Goal: Task Accomplishment & Management: Manage account settings

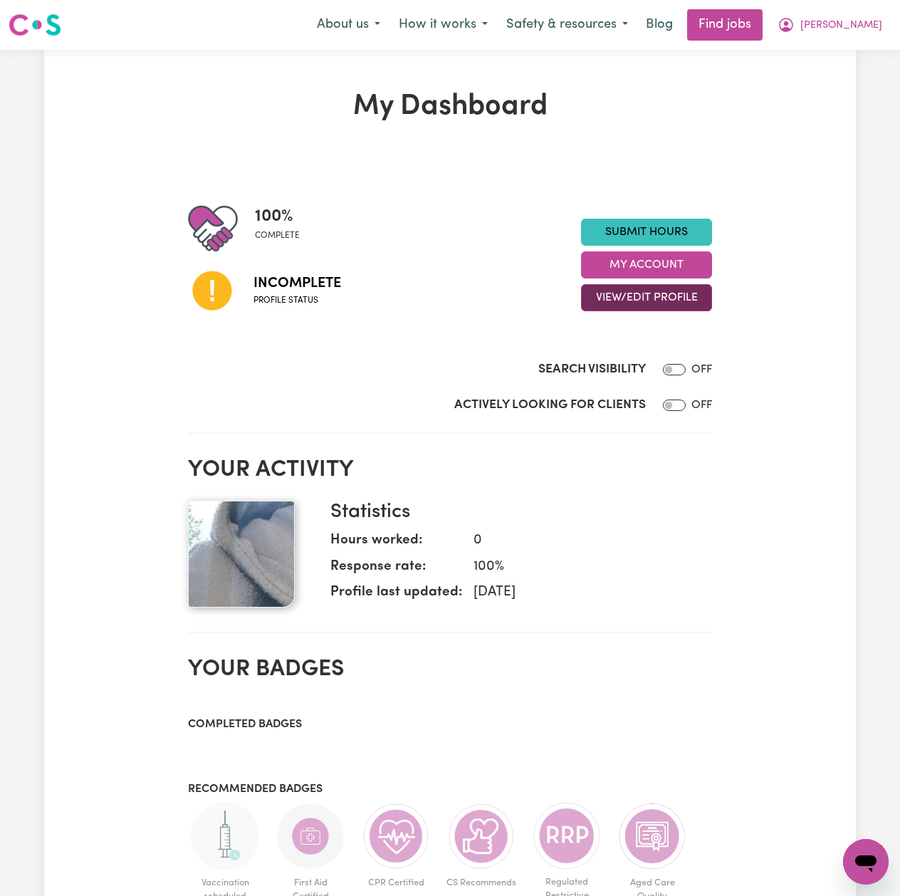
drag, startPoint x: 604, startPoint y: 293, endPoint x: 607, endPoint y: 306, distance: 13.3
click at [605, 295] on button "View/Edit Profile" at bounding box center [646, 297] width 131 height 27
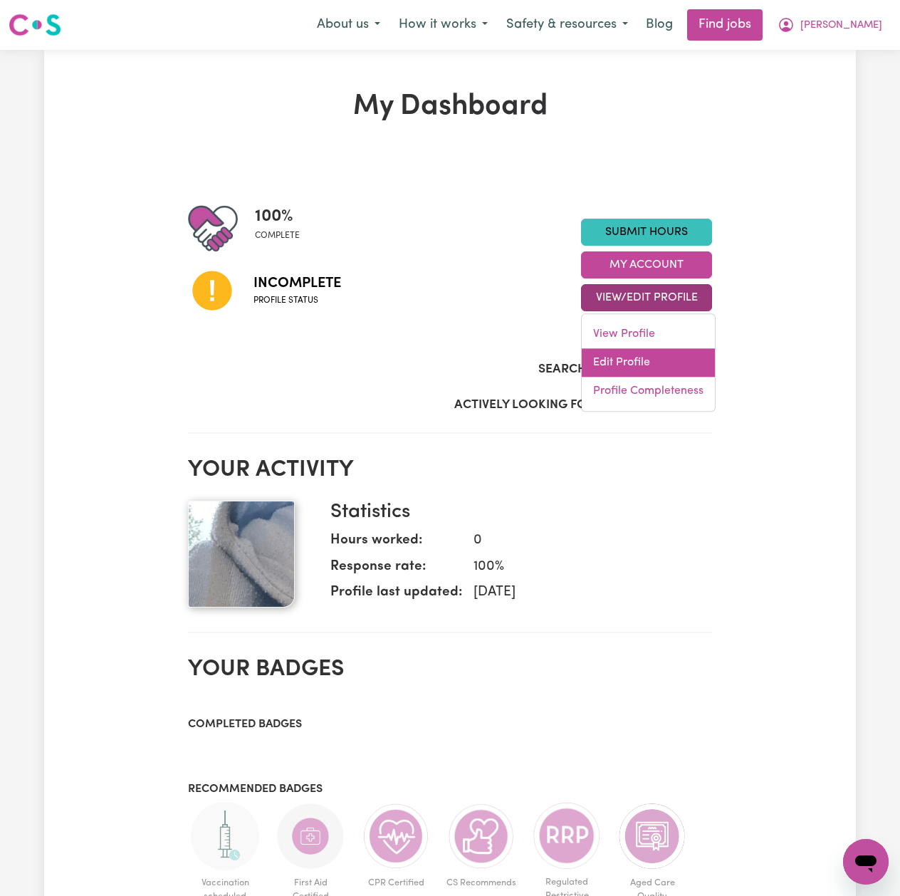
click at [602, 370] on link "Edit Profile" at bounding box center [648, 362] width 133 height 28
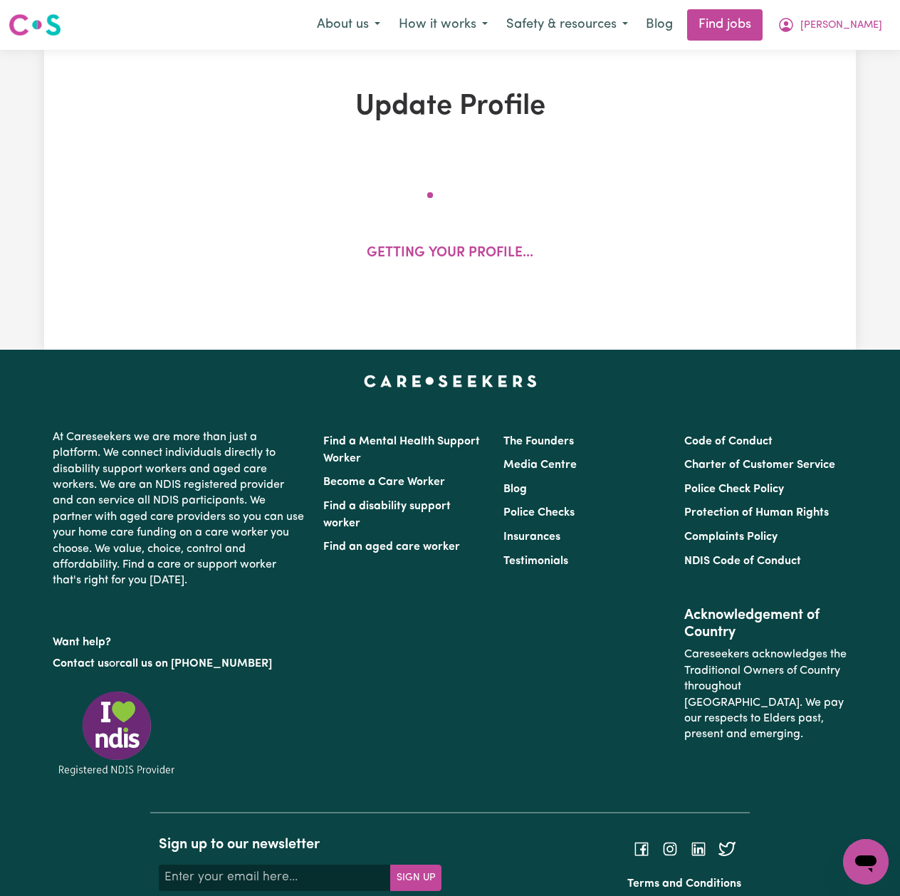
select select "[DEMOGRAPHIC_DATA]"
select select "[DEMOGRAPHIC_DATA] Work Visa"
select select "Studying a healthcare related degree or qualification"
select select "43"
select select "45"
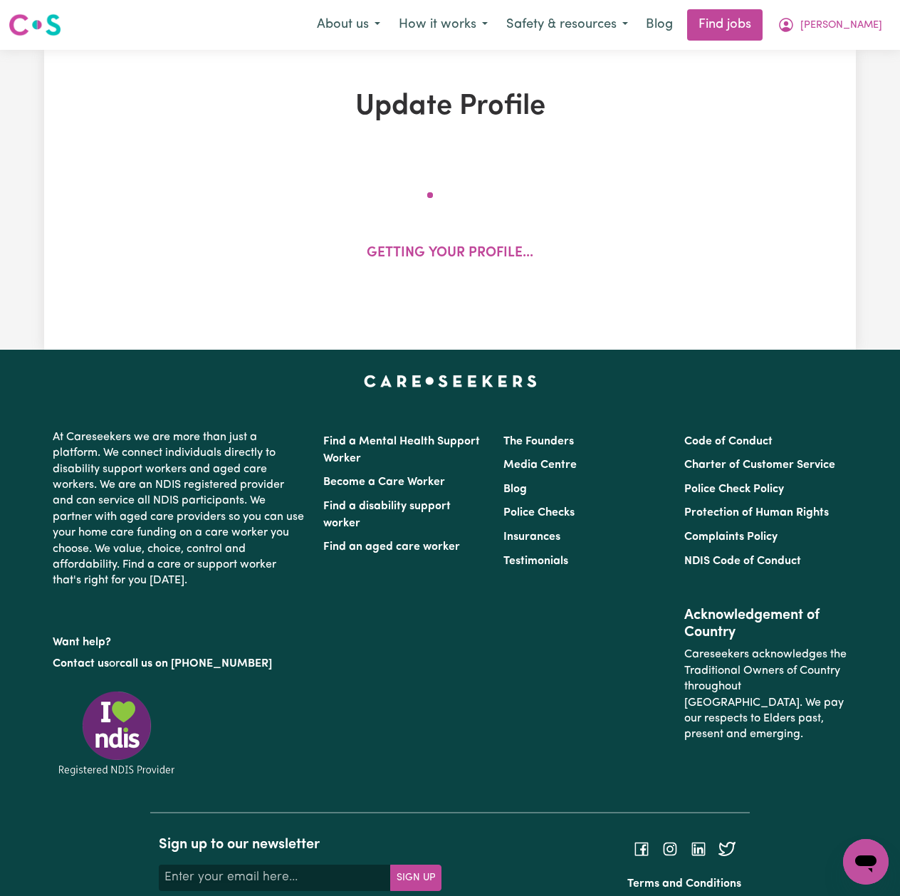
select select "70"
select select "98"
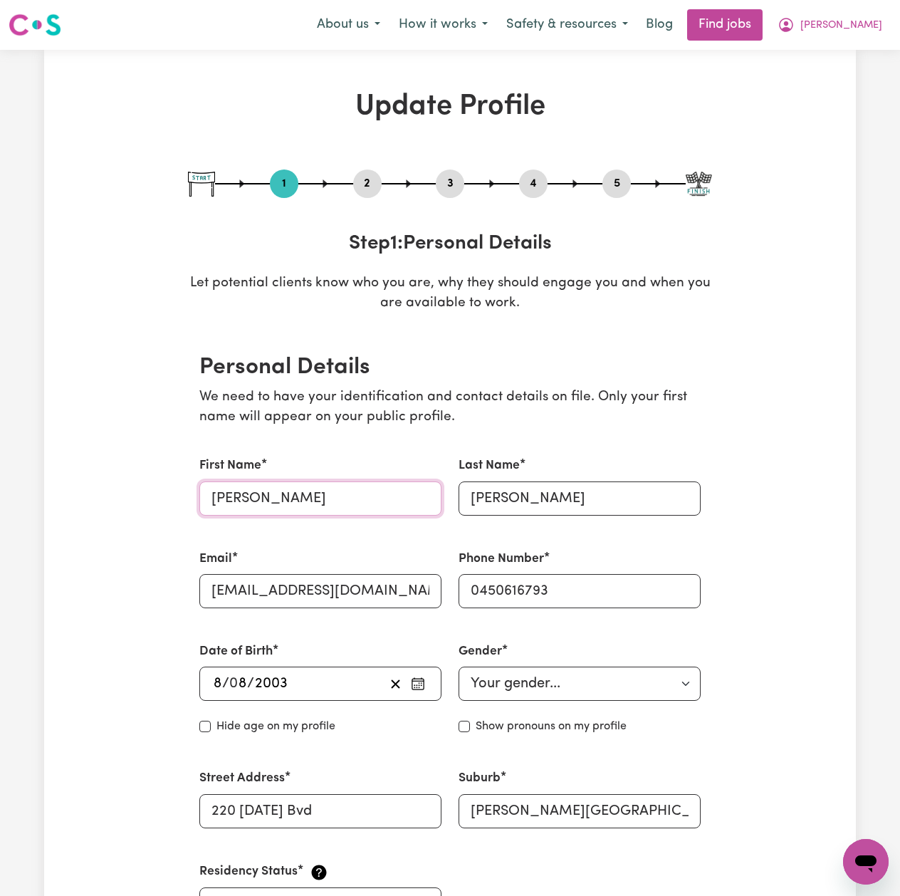
drag, startPoint x: 259, startPoint y: 502, endPoint x: 251, endPoint y: 502, distance: 8.5
click at [251, 502] on input "[PERSON_NAME]" at bounding box center [320, 498] width 242 height 34
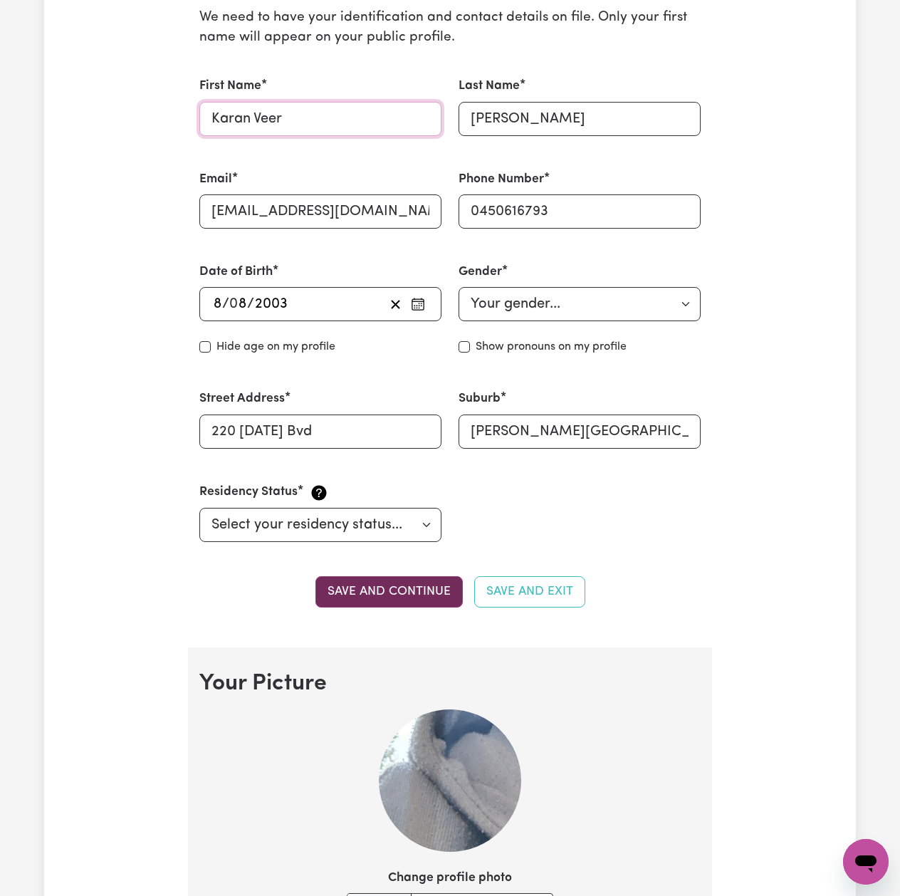
type input "Karan Veer"
click at [372, 597] on button "Save and continue" at bounding box center [388, 591] width 147 height 31
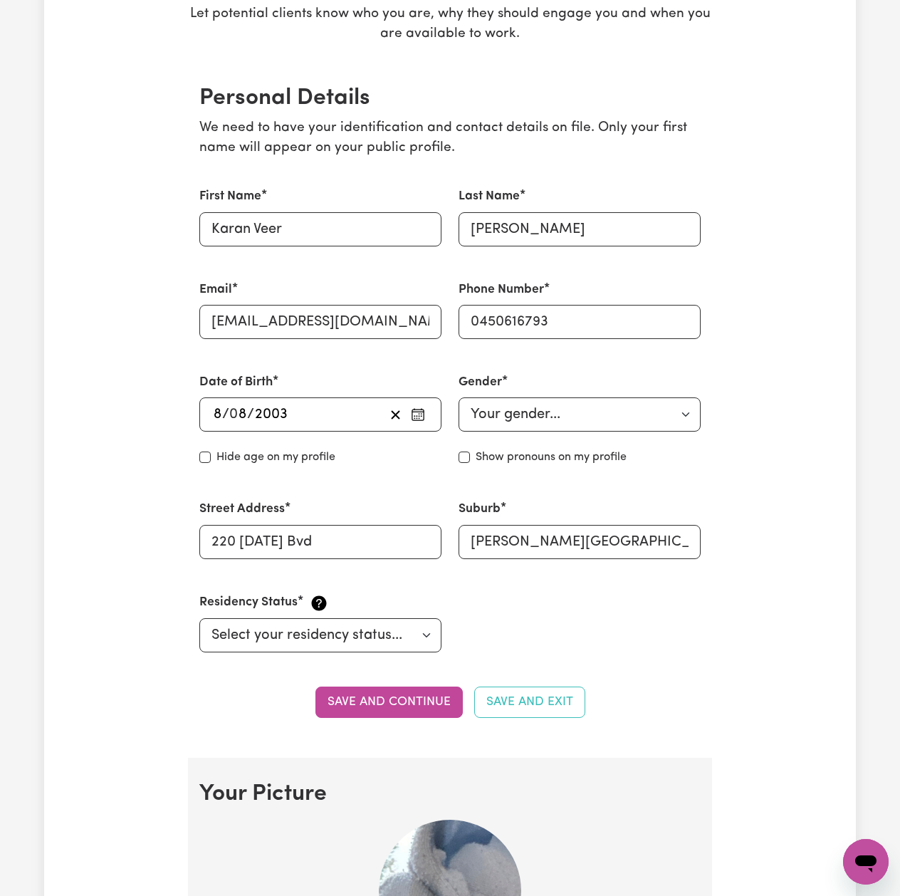
scroll to position [0, 0]
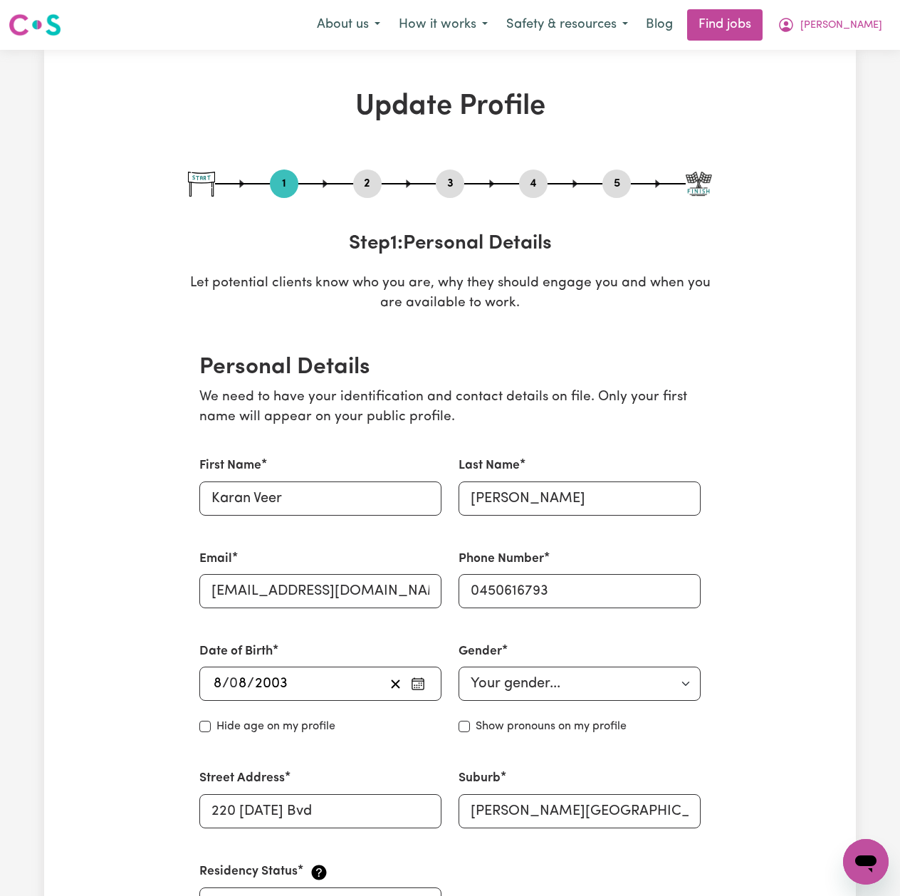
click at [362, 192] on button "2" at bounding box center [367, 183] width 28 height 19
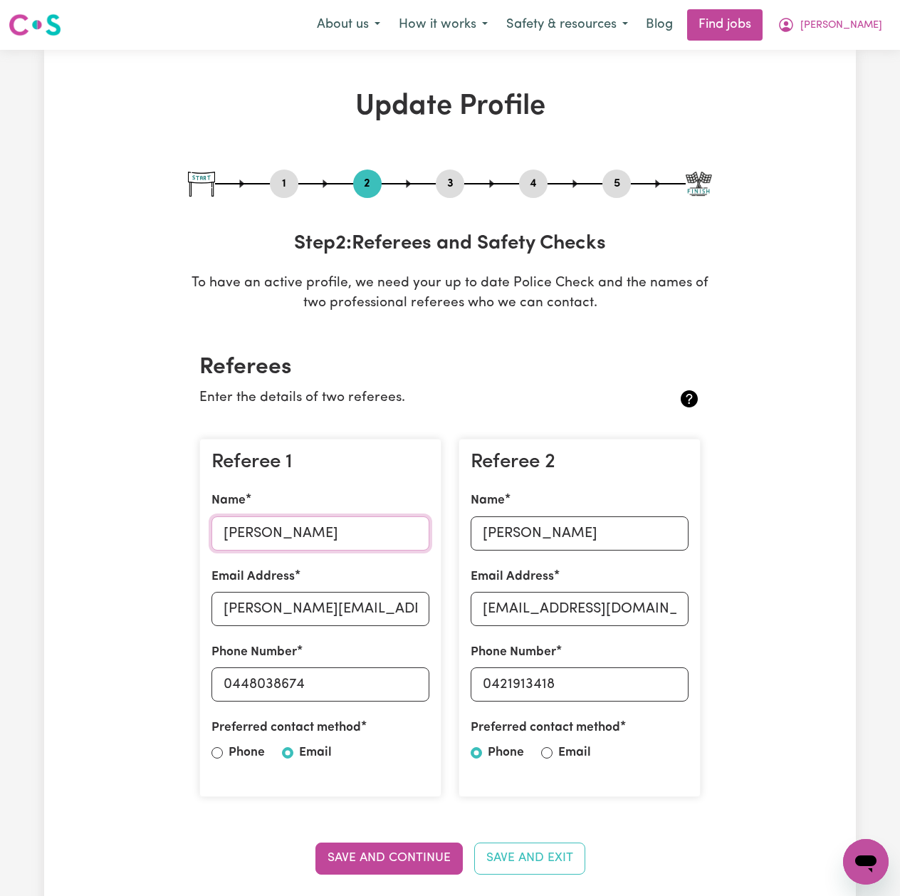
click at [241, 525] on input "[PERSON_NAME]" at bounding box center [320, 533] width 218 height 34
click at [331, 611] on input "[PERSON_NAME][EMAIL_ADDRESS][PERSON_NAME][DOMAIN_NAME]" at bounding box center [320, 609] width 218 height 34
drag, startPoint x: 368, startPoint y: 693, endPoint x: 303, endPoint y: 699, distance: 65.1
click at [368, 693] on input "0448038674" at bounding box center [320, 684] width 218 height 34
drag, startPoint x: 234, startPoint y: 688, endPoint x: 180, endPoint y: 605, distance: 99.0
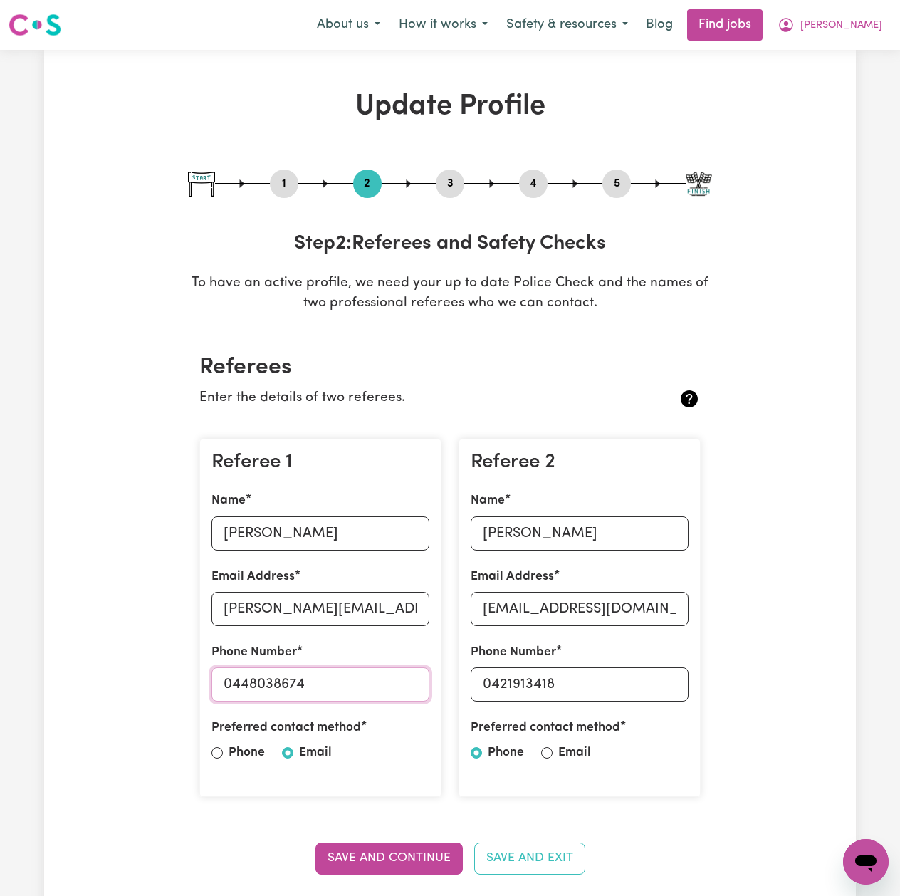
click at [448, 701] on div "Referee 1 Name [PERSON_NAME] Email Address [PERSON_NAME][EMAIL_ADDRESS][PERSON_…" at bounding box center [320, 618] width 259 height 382
click at [511, 527] on input "[PERSON_NAME]" at bounding box center [580, 533] width 218 height 34
click at [545, 622] on input "[EMAIL_ADDRESS][DOMAIN_NAME]" at bounding box center [580, 609] width 218 height 34
drag, startPoint x: 493, startPoint y: 684, endPoint x: 585, endPoint y: 684, distance: 91.9
click at [585, 684] on input "0421913418" at bounding box center [580, 684] width 218 height 34
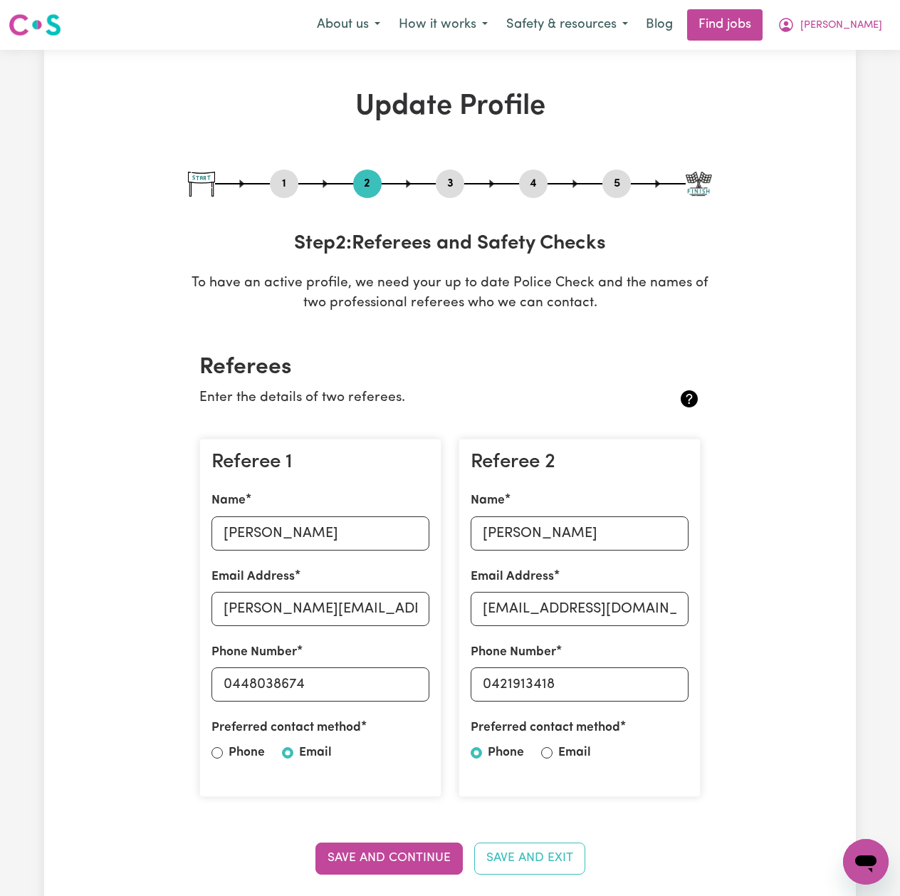
click at [619, 183] on button "5" at bounding box center [616, 183] width 28 height 19
select select "I am providing services privately on my own"
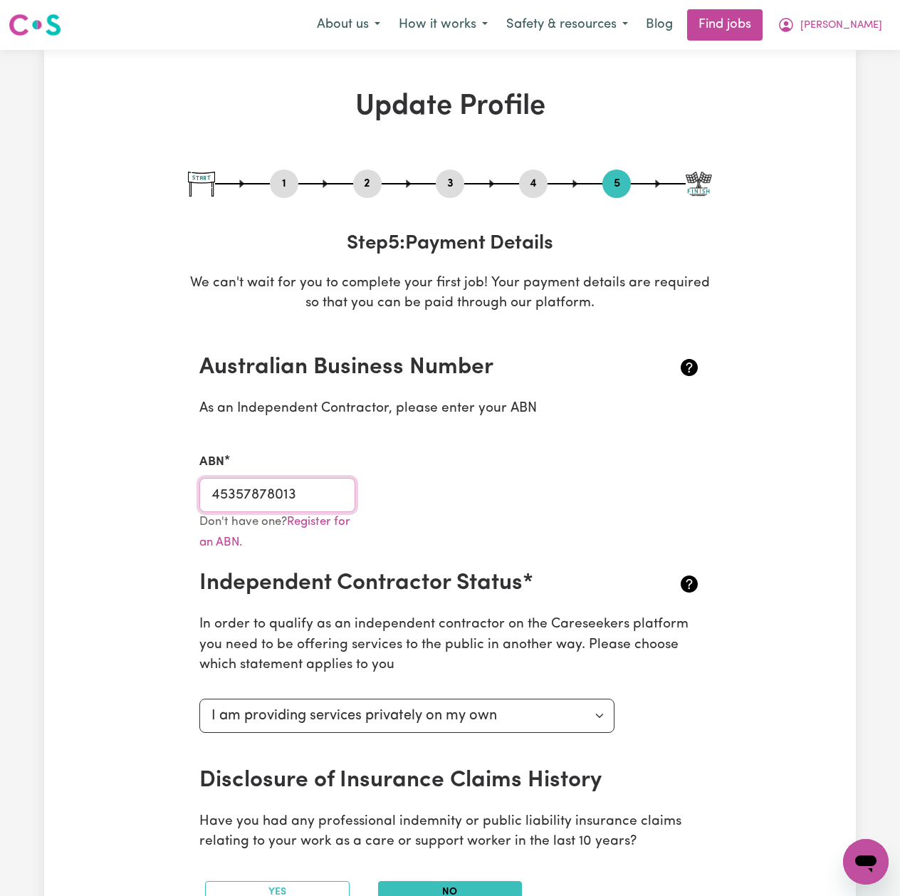
click at [306, 496] on input "45357878013" at bounding box center [277, 495] width 156 height 34
click at [884, 23] on button "[PERSON_NAME]" at bounding box center [829, 25] width 123 height 30
click at [819, 81] on link "My Dashboard" at bounding box center [834, 81] width 113 height 27
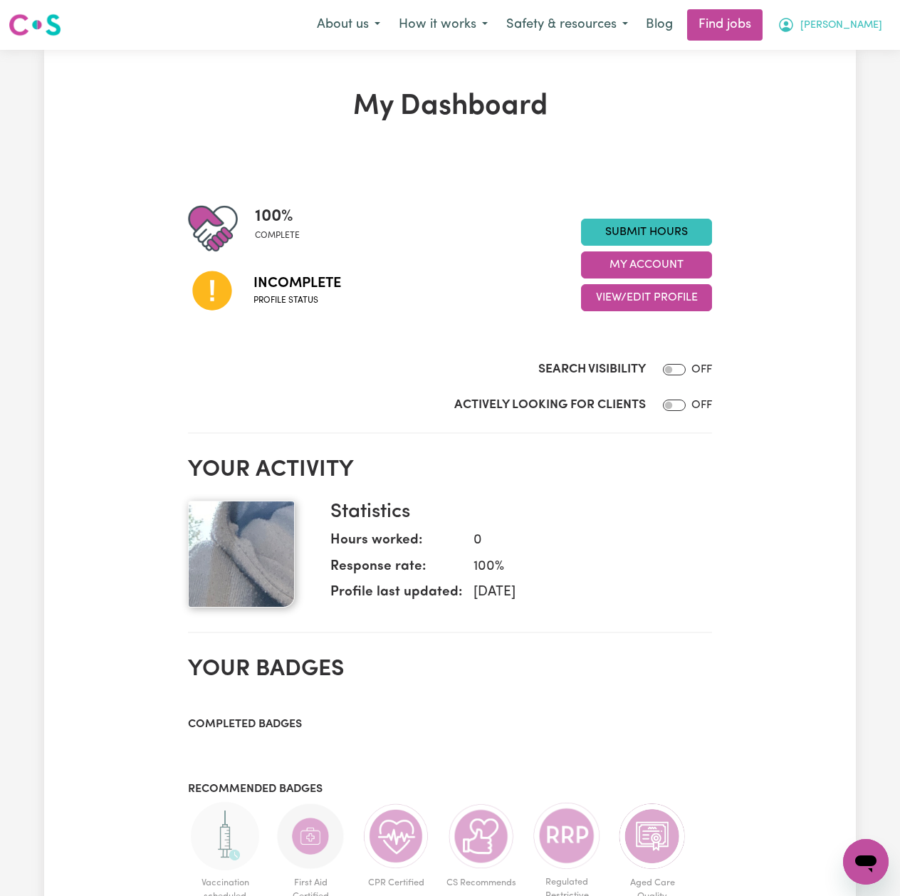
click at [879, 38] on button "[PERSON_NAME]" at bounding box center [829, 25] width 123 height 30
click at [825, 100] on link "Logout" at bounding box center [834, 108] width 113 height 27
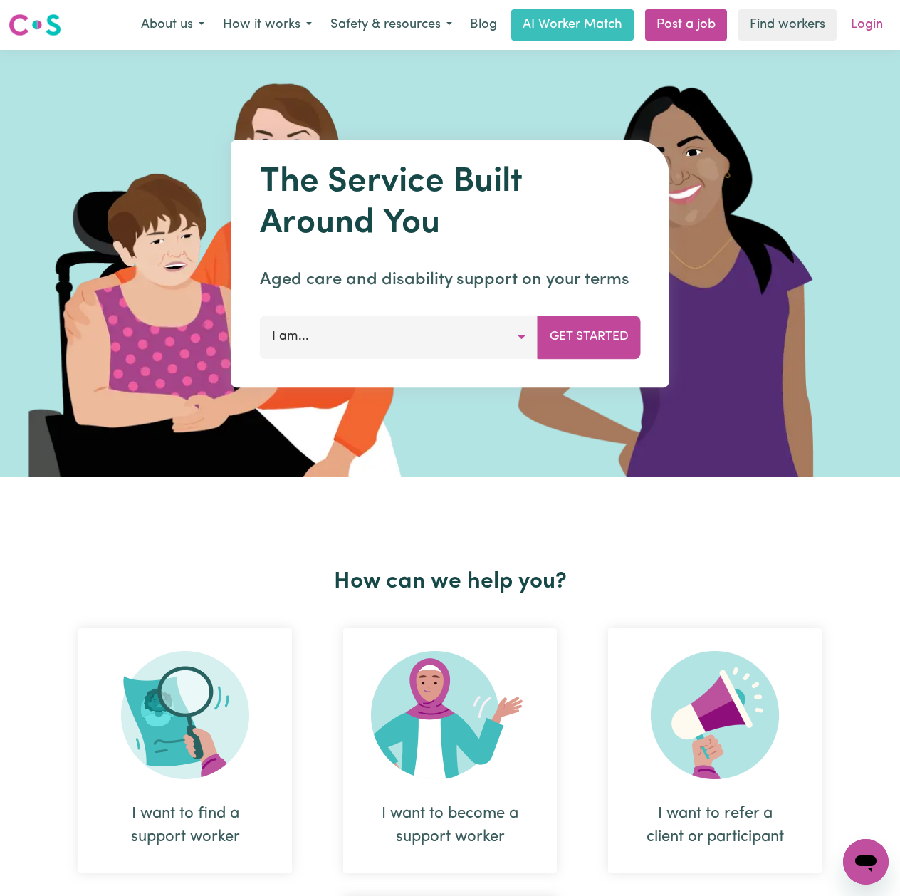
click at [867, 18] on link "Login" at bounding box center [866, 24] width 49 height 31
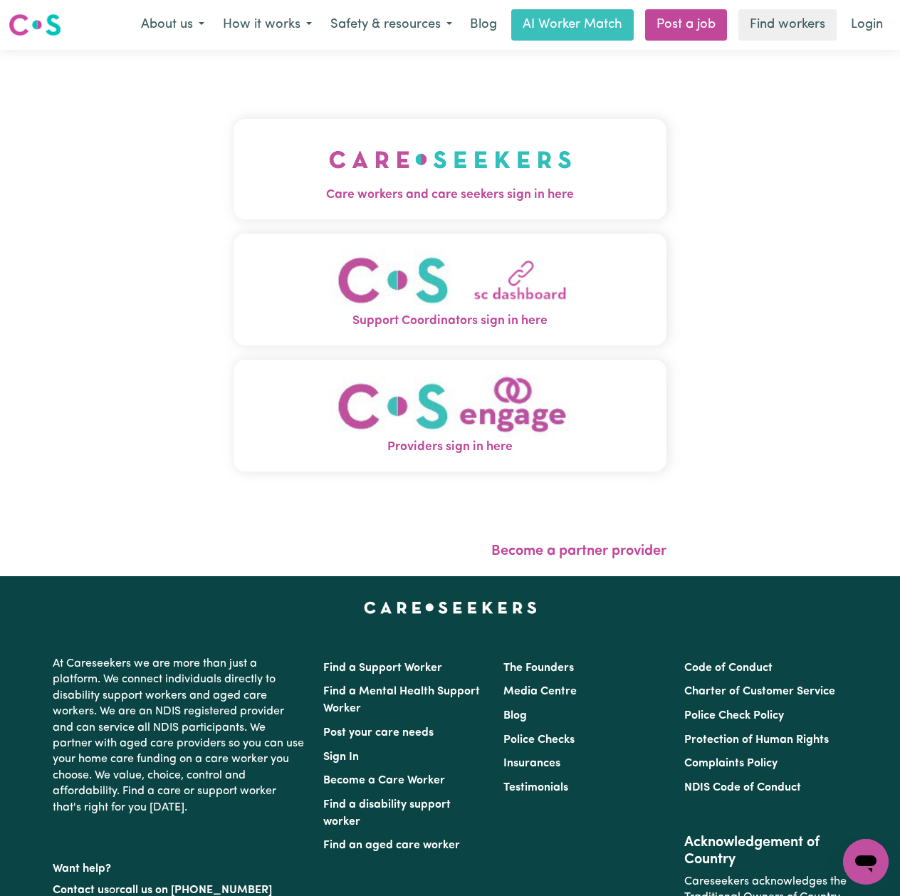
click at [403, 164] on button "Care workers and care seekers sign in here" at bounding box center [450, 169] width 433 height 100
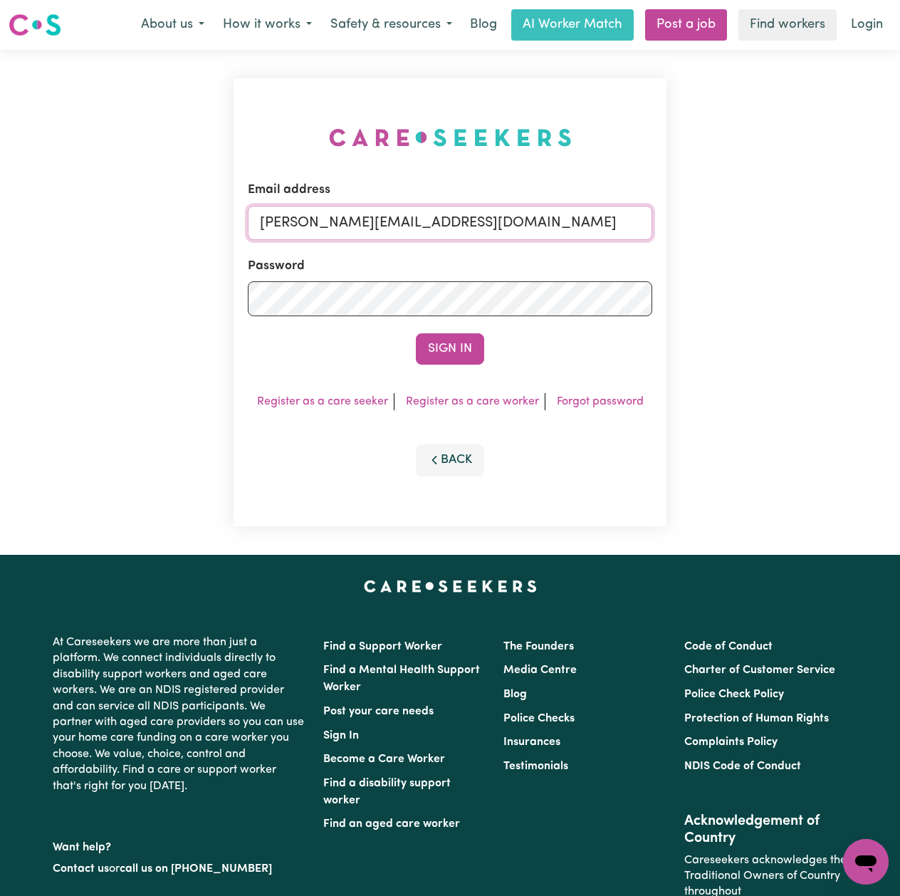
click at [340, 239] on input "[PERSON_NAME][EMAIL_ADDRESS][DOMAIN_NAME]" at bounding box center [450, 223] width 404 height 34
drag, startPoint x: 334, startPoint y: 220, endPoint x: 686, endPoint y: 246, distance: 353.5
click at [686, 246] on div "Email address Superuser~[EMAIL_ADDRESS][DOMAIN_NAME] Password Sign In Register …" at bounding box center [450, 302] width 900 height 505
type input "Superuser~[EMAIL_ADDRESS][DOMAIN_NAME]"
click at [429, 345] on button "Sign In" at bounding box center [450, 348] width 68 height 31
